Goal: Task Accomplishment & Management: Manage account settings

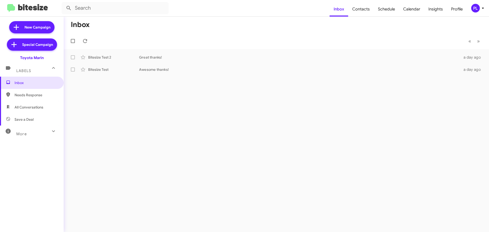
click at [483, 8] on icon at bounding box center [483, 8] width 2 height 1
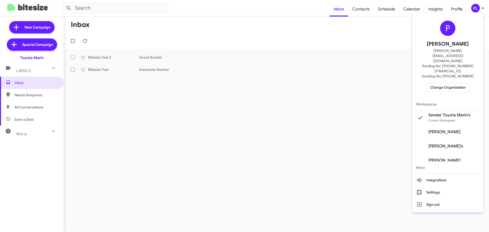
click at [444, 83] on span "Change Organization" at bounding box center [447, 87] width 35 height 9
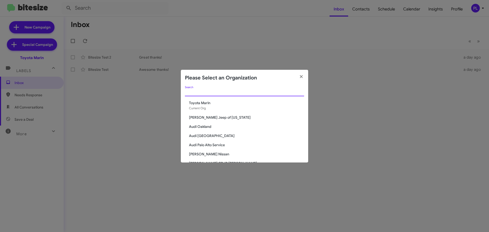
click at [207, 91] on input "Search" at bounding box center [244, 92] width 119 height 4
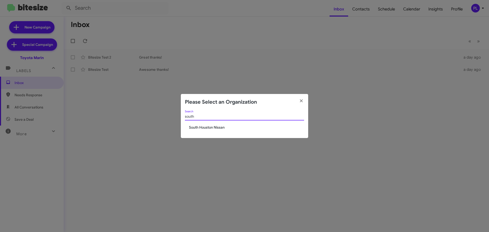
type input "south"
click at [216, 127] on span "South Houston Nissan" at bounding box center [246, 127] width 115 height 5
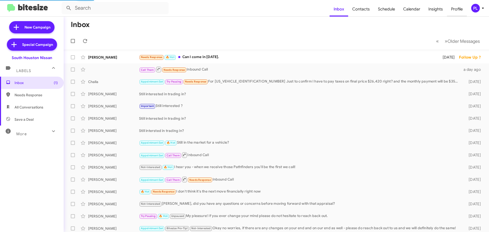
click at [450, 9] on span "Profile" at bounding box center [457, 9] width 20 height 15
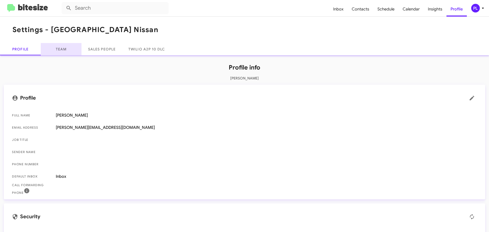
click at [59, 51] on link "Team" at bounding box center [61, 49] width 41 height 12
